Goal: Complete application form: Complete application form

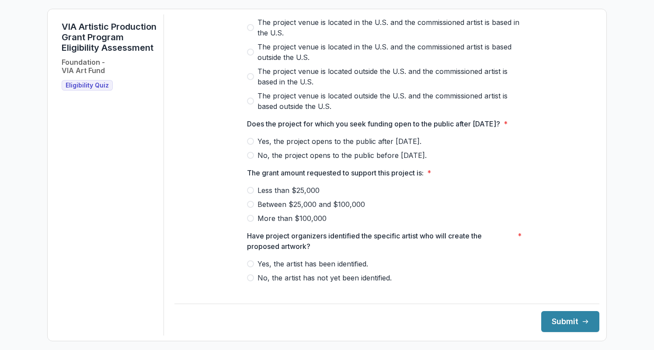
scroll to position [340, 0]
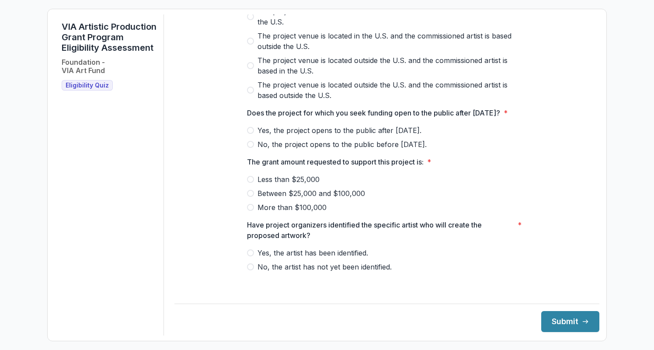
click at [250, 197] on span at bounding box center [250, 193] width 7 height 7
click at [248, 256] on span at bounding box center [250, 252] width 7 height 7
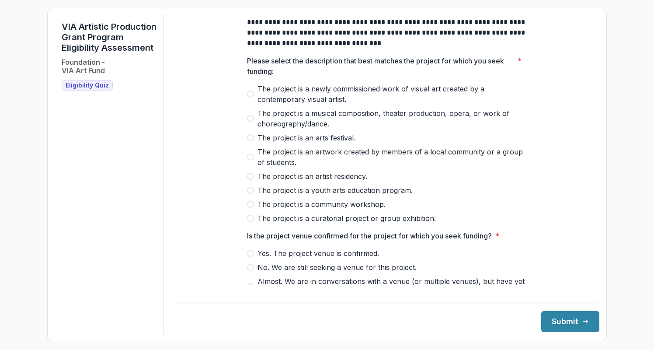
scroll to position [0, 0]
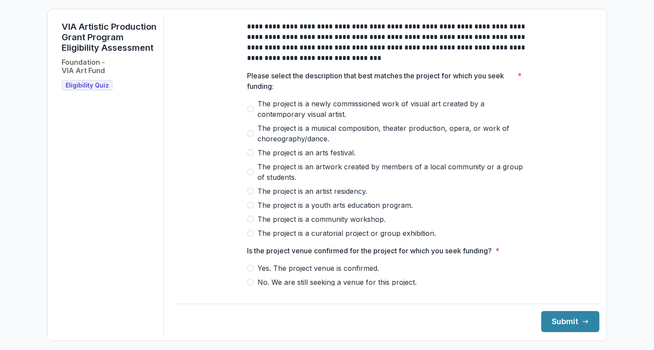
click at [251, 156] on span at bounding box center [250, 152] width 7 height 7
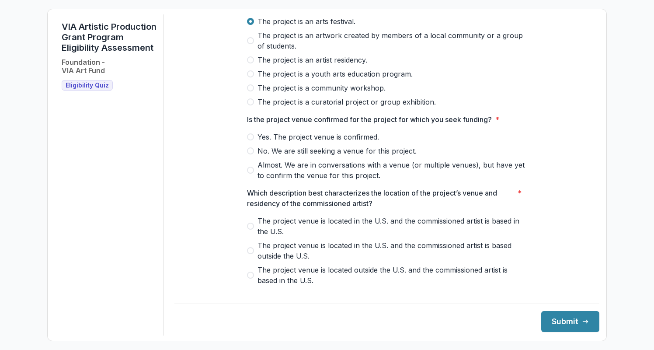
scroll to position [133, 0]
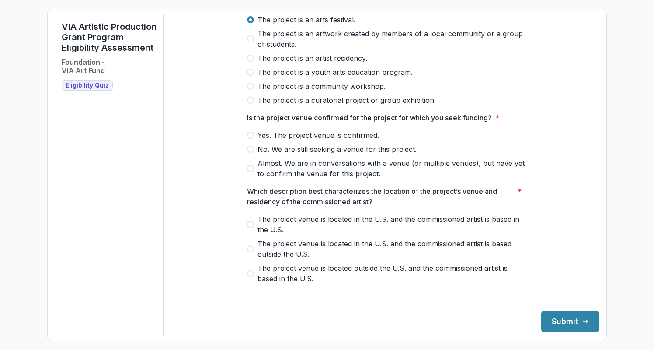
click at [249, 139] on span at bounding box center [250, 135] width 7 height 7
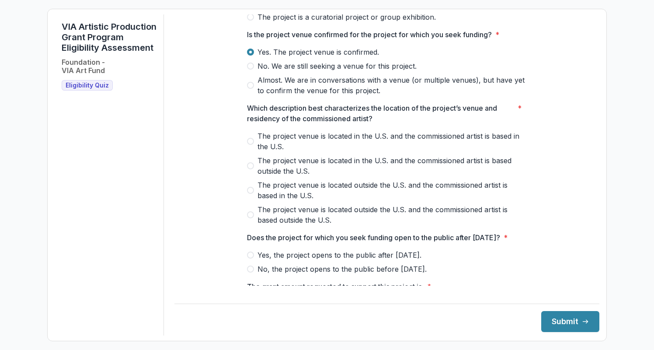
scroll to position [220, 0]
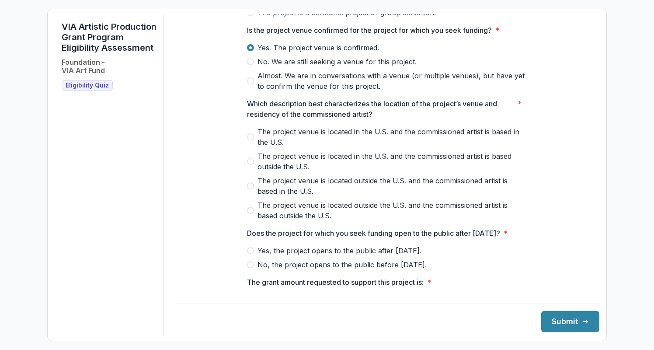
click at [250, 254] on span at bounding box center [250, 250] width 7 height 7
click at [252, 189] on span at bounding box center [250, 185] width 7 height 7
click at [247, 214] on span at bounding box center [250, 210] width 7 height 7
click at [250, 189] on span at bounding box center [250, 185] width 7 height 7
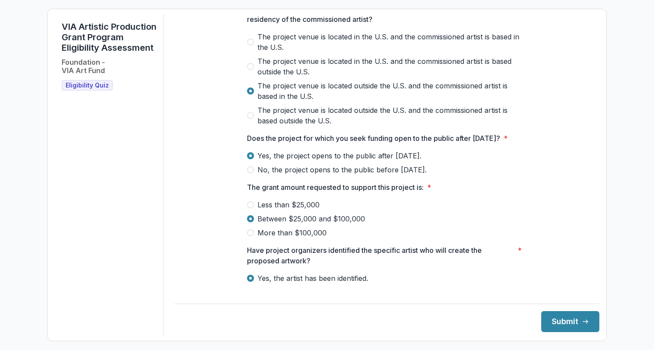
scroll to position [351, 0]
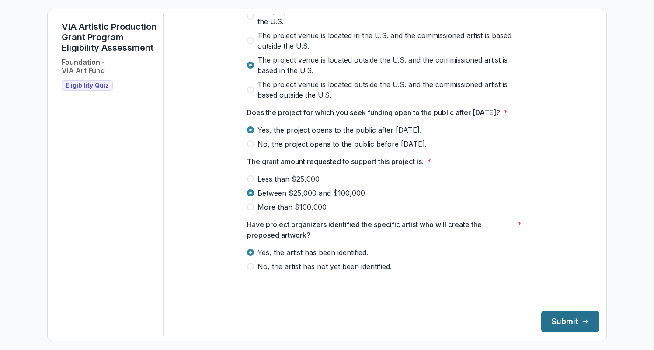
click at [552, 319] on button "Submit" at bounding box center [570, 321] width 58 height 21
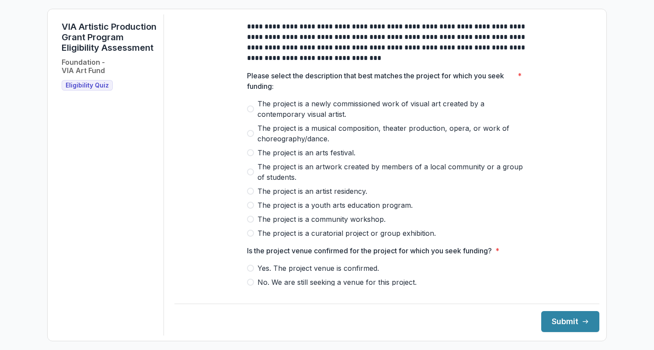
click at [250, 194] on span at bounding box center [250, 190] width 7 height 7
click at [249, 236] on span at bounding box center [250, 232] width 7 height 7
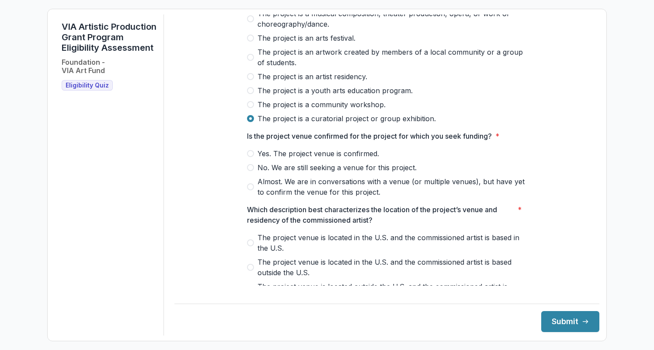
scroll to position [115, 0]
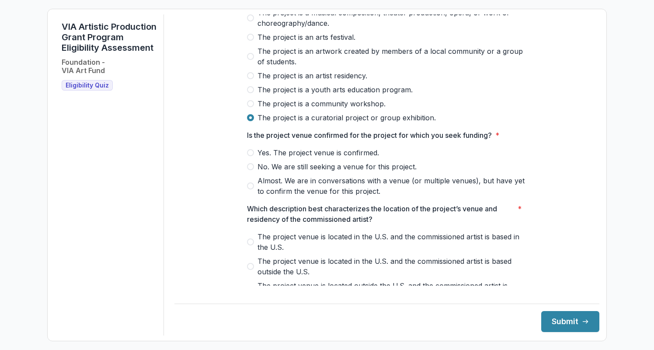
click at [252, 156] on span at bounding box center [250, 152] width 7 height 7
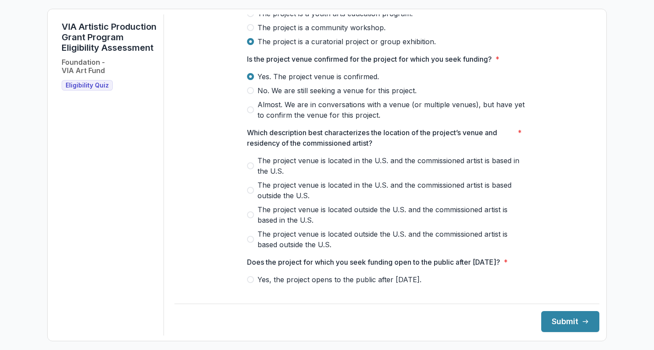
scroll to position [193, 0]
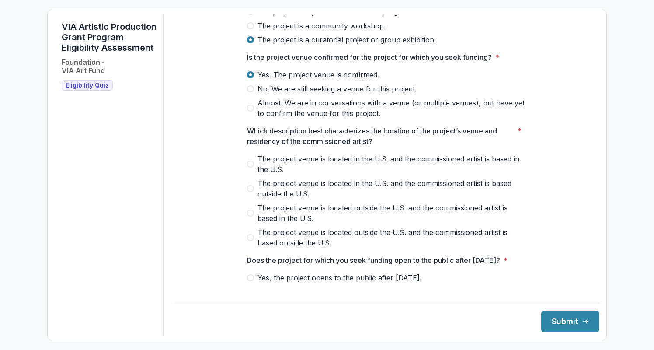
click at [253, 216] on span at bounding box center [250, 212] width 7 height 7
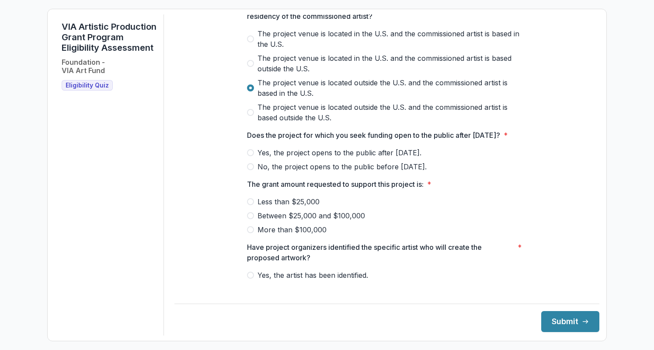
scroll to position [320, 0]
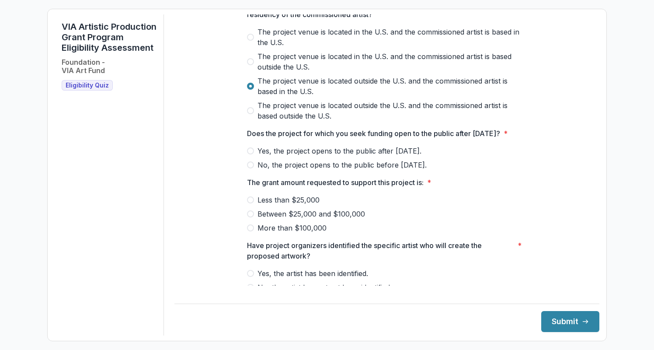
click at [249, 154] on span at bounding box center [250, 150] width 7 height 7
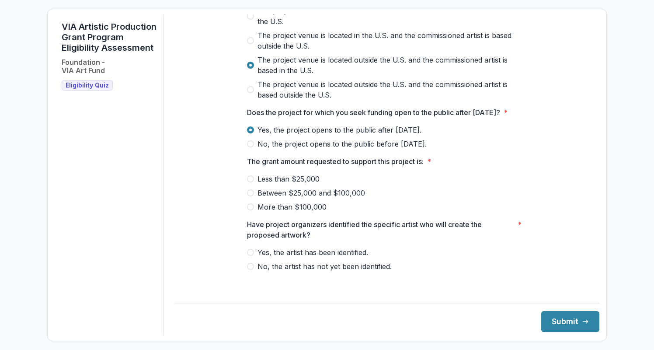
scroll to position [351, 0]
click at [249, 196] on span at bounding box center [250, 192] width 7 height 7
click at [250, 256] on span at bounding box center [250, 252] width 7 height 7
click at [545, 321] on button "Submit" at bounding box center [570, 321] width 58 height 21
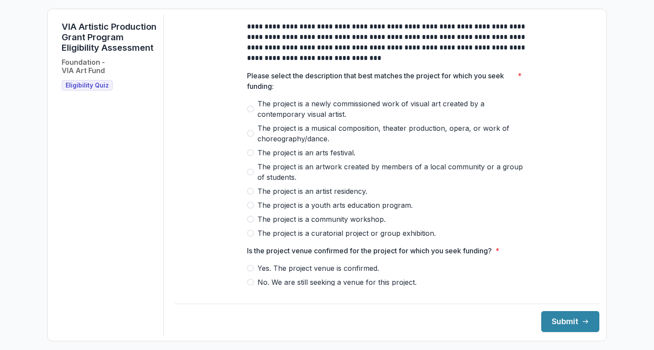
click at [252, 112] on span at bounding box center [250, 108] width 7 height 7
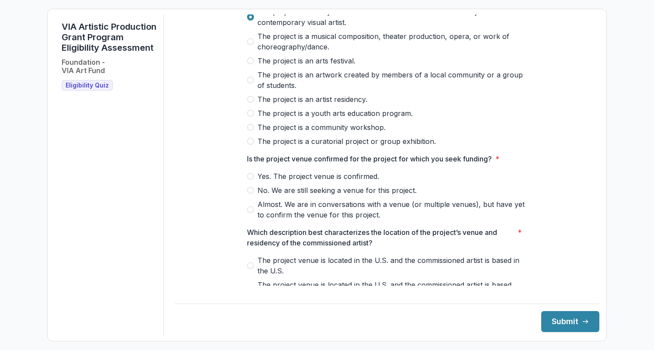
scroll to position [94, 0]
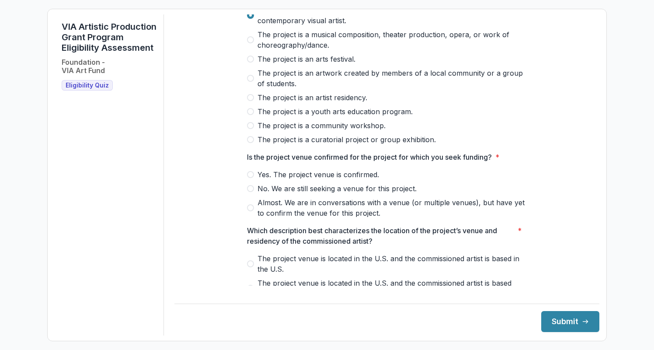
click at [249, 178] on span at bounding box center [250, 174] width 7 height 7
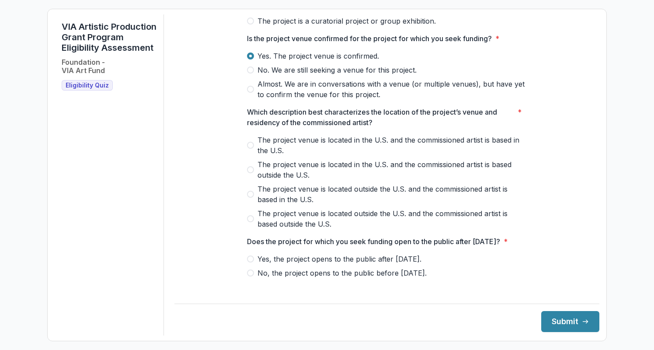
scroll to position [222, 0]
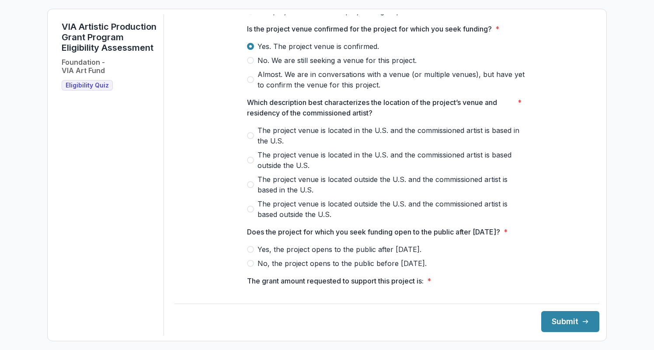
click at [248, 188] on span at bounding box center [250, 184] width 7 height 7
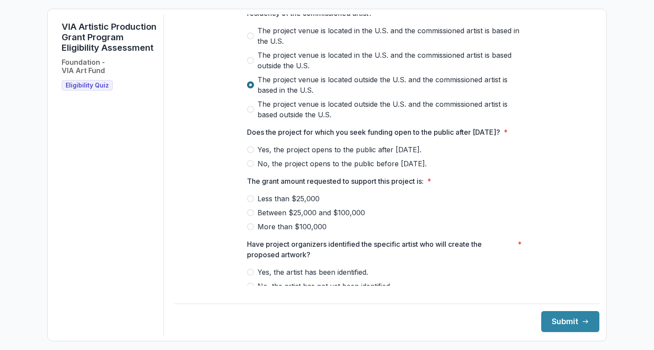
scroll to position [330, 0]
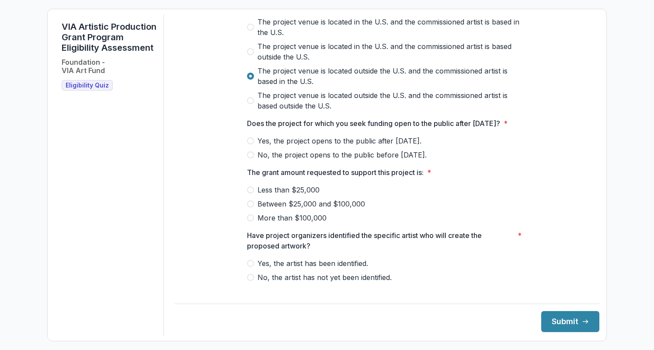
click at [253, 207] on span at bounding box center [250, 203] width 7 height 7
click at [553, 325] on button "Submit" at bounding box center [570, 321] width 58 height 21
click at [432, 195] on label "Less than $25,000" at bounding box center [387, 189] width 280 height 10
click at [253, 144] on span at bounding box center [250, 140] width 7 height 7
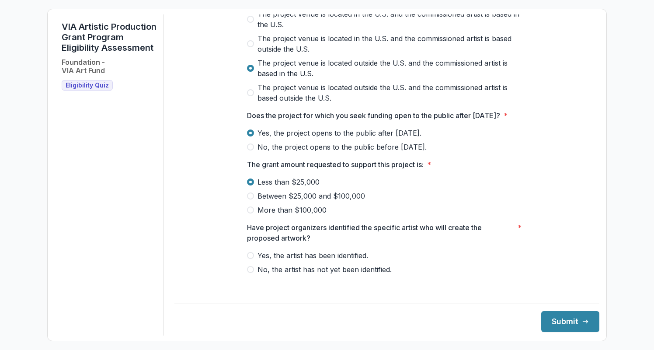
scroll to position [351, 0]
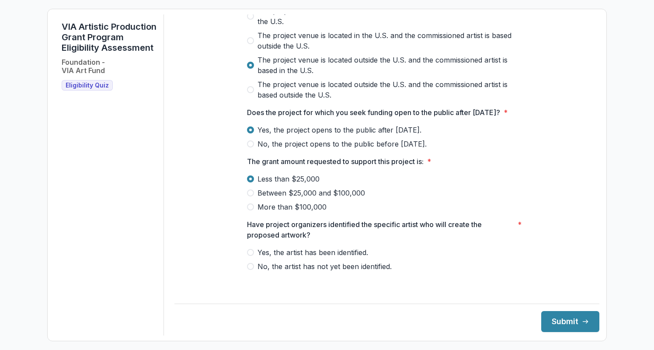
click at [252, 196] on span at bounding box center [250, 192] width 7 height 7
click at [250, 256] on span at bounding box center [250, 252] width 7 height 7
click at [562, 319] on button "Submit" at bounding box center [570, 321] width 58 height 21
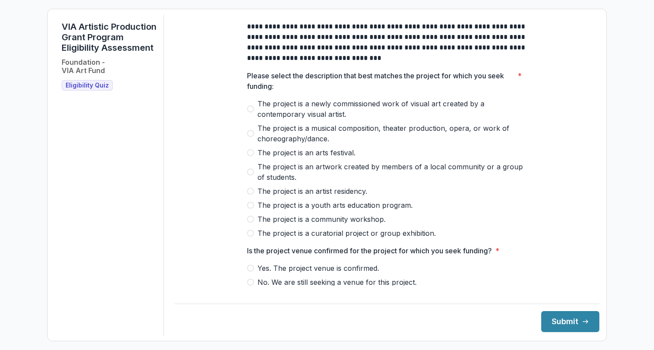
click at [253, 236] on span at bounding box center [250, 232] width 7 height 7
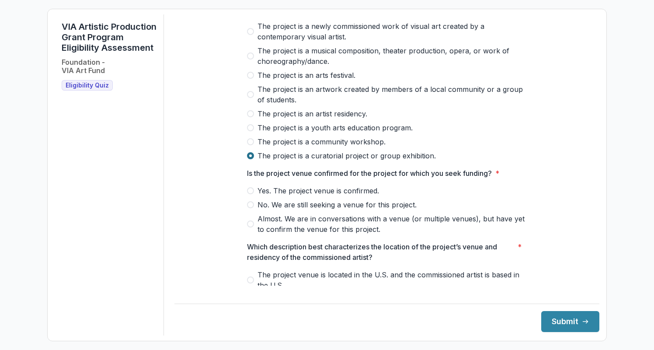
scroll to position [82, 0]
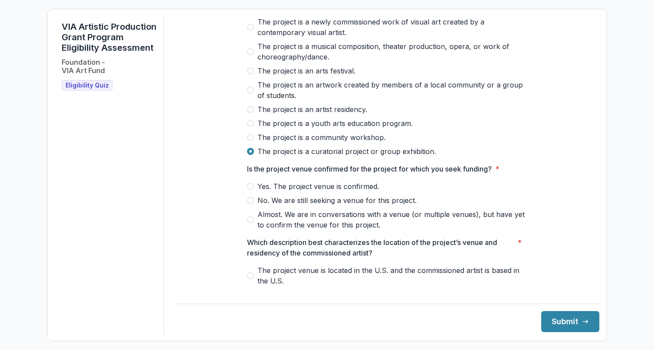
click at [249, 190] on span at bounding box center [250, 186] width 7 height 7
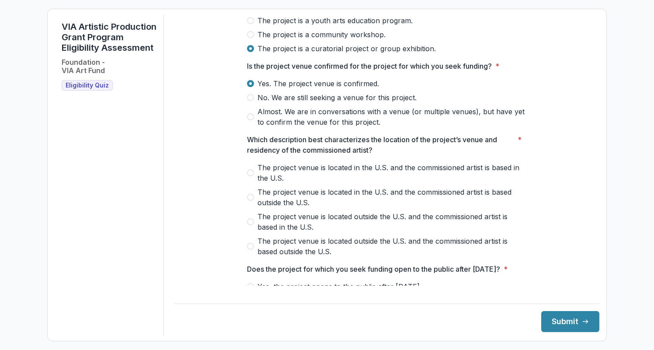
scroll to position [187, 0]
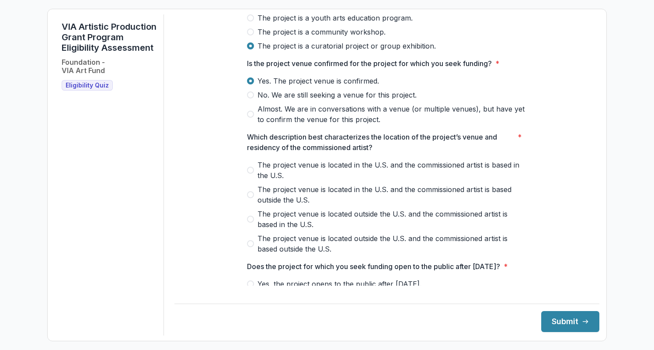
click at [250, 222] on span at bounding box center [250, 218] width 7 height 7
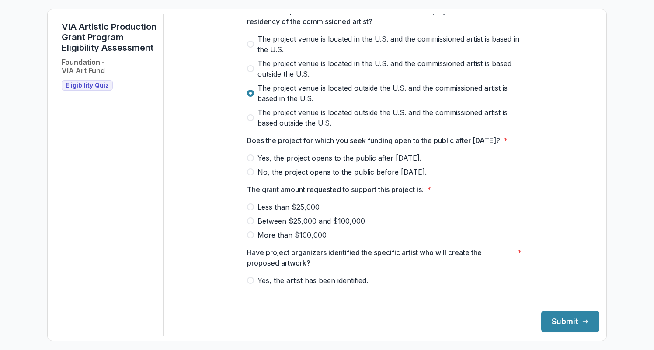
scroll to position [316, 0]
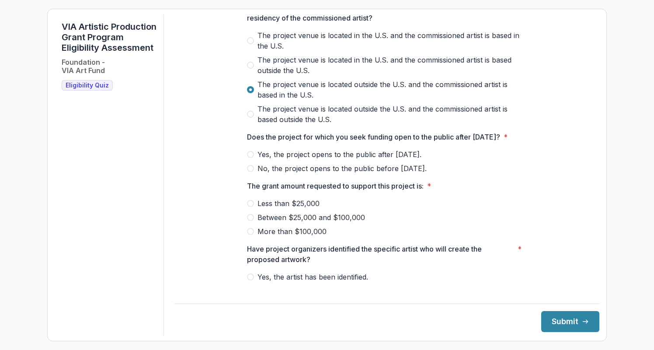
click at [252, 158] on span at bounding box center [250, 154] width 7 height 7
click at [251, 221] on span at bounding box center [250, 217] width 7 height 7
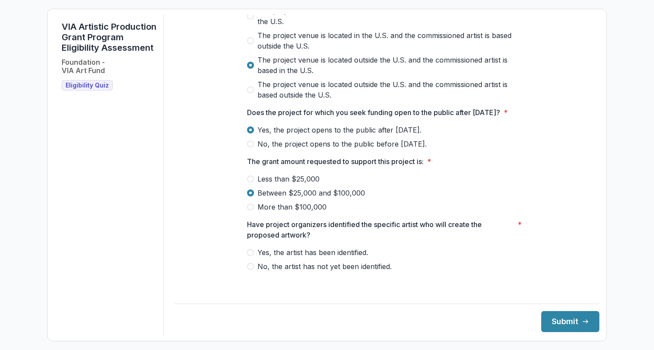
click at [250, 256] on span at bounding box center [250, 252] width 7 height 7
click at [551, 321] on button "Submit" at bounding box center [570, 321] width 58 height 21
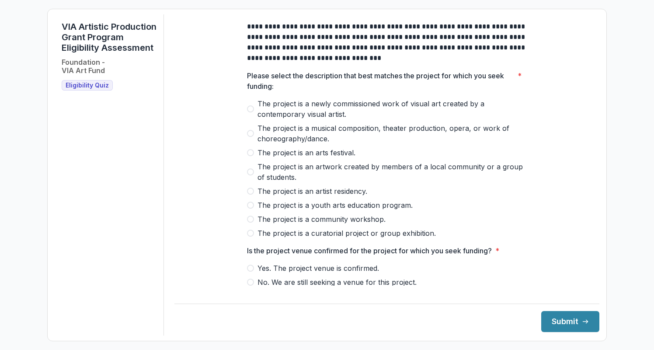
click at [249, 194] on span at bounding box center [250, 190] width 7 height 7
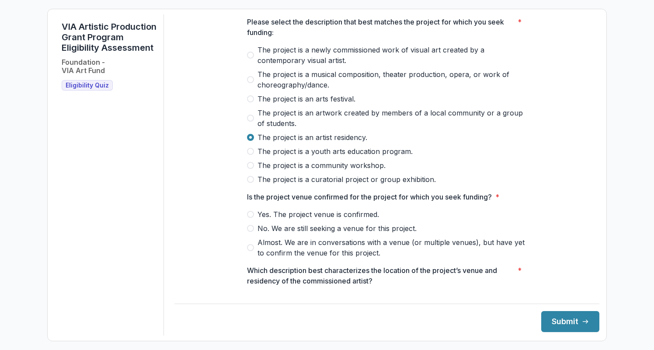
scroll to position [65, 0]
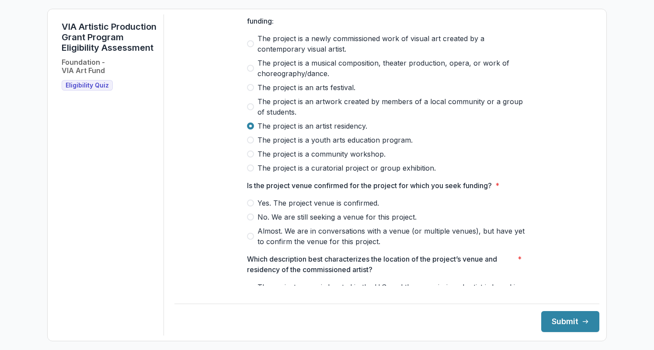
click at [251, 206] on span at bounding box center [250, 202] width 7 height 7
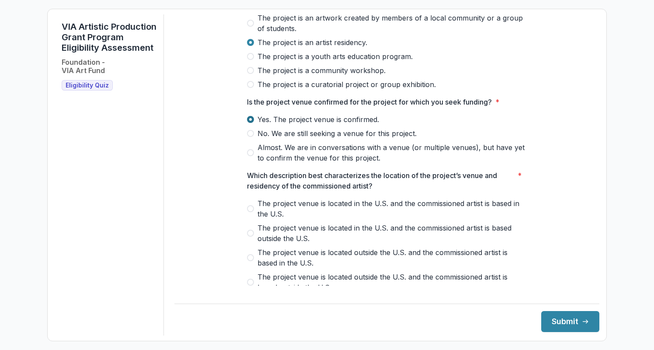
scroll to position [155, 0]
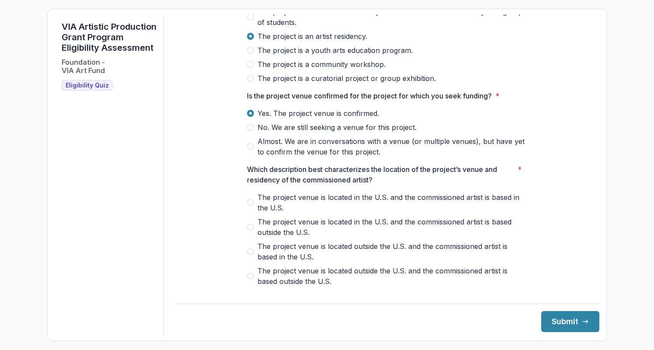
click at [251, 255] on span at bounding box center [250, 251] width 7 height 7
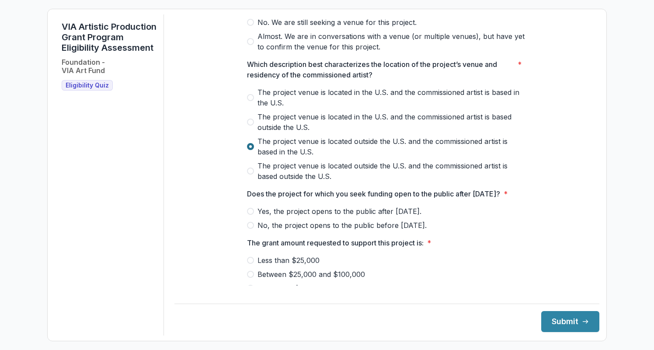
scroll to position [268, 0]
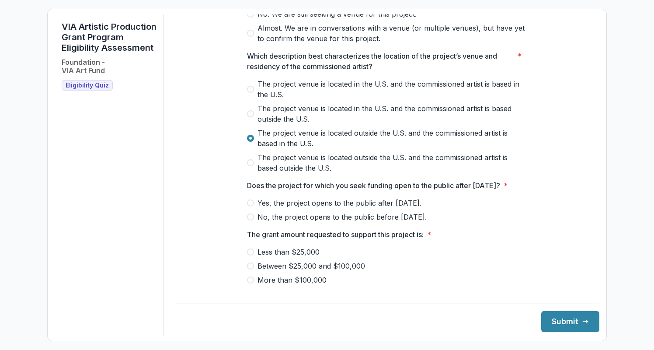
click at [250, 206] on span at bounding box center [250, 202] width 7 height 7
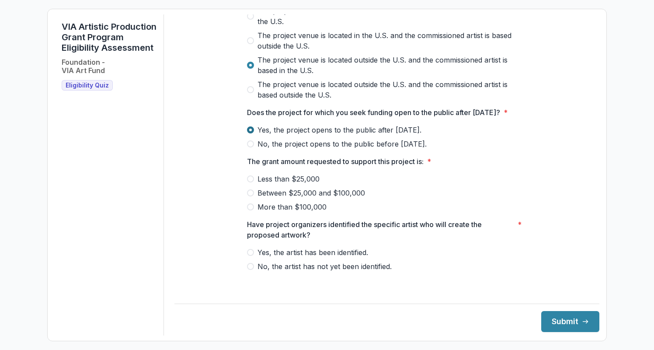
scroll to position [351, 0]
click at [251, 196] on span at bounding box center [250, 192] width 7 height 7
click at [249, 256] on span at bounding box center [250, 252] width 7 height 7
click at [552, 326] on button "Submit" at bounding box center [570, 321] width 58 height 21
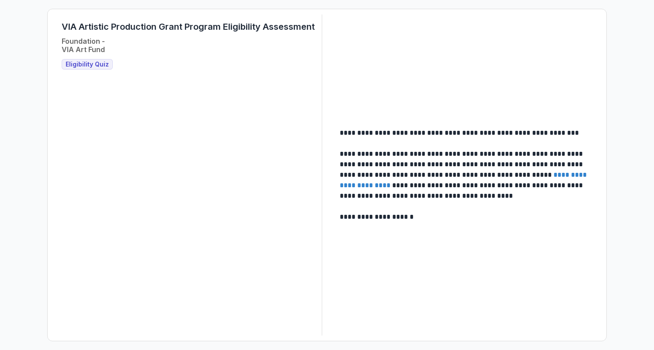
click at [529, 175] on link "**********" at bounding box center [464, 179] width 249 height 17
